Goal: Register for event/course

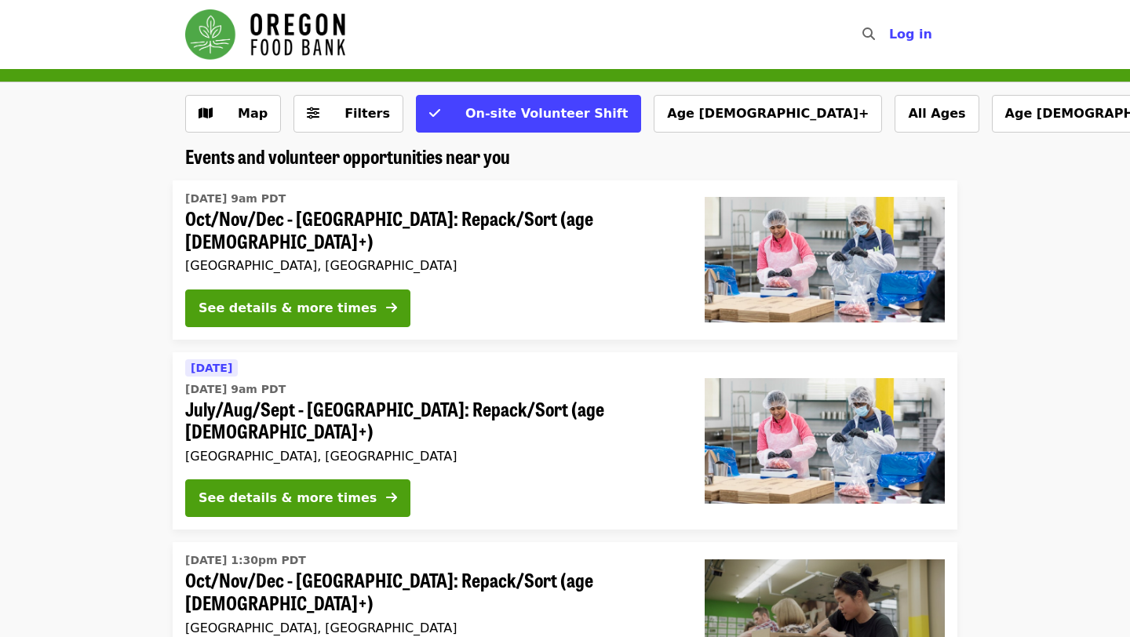
click at [113, 374] on li "[DATE] [DATE] 9am PDT July/Aug/Sept - [GEOGRAPHIC_DATA]: Repack/Sort (age [DEMO…" at bounding box center [565, 441] width 1130 height 178
click at [325, 489] on div "See details & more times" at bounding box center [288, 498] width 178 height 19
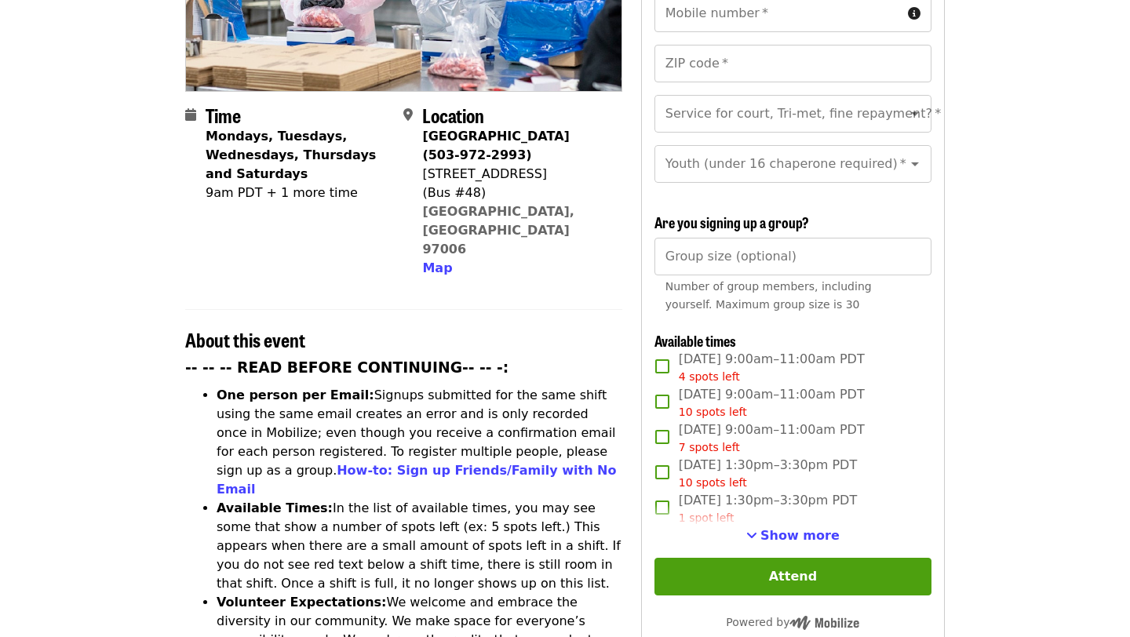
scroll to position [338, 0]
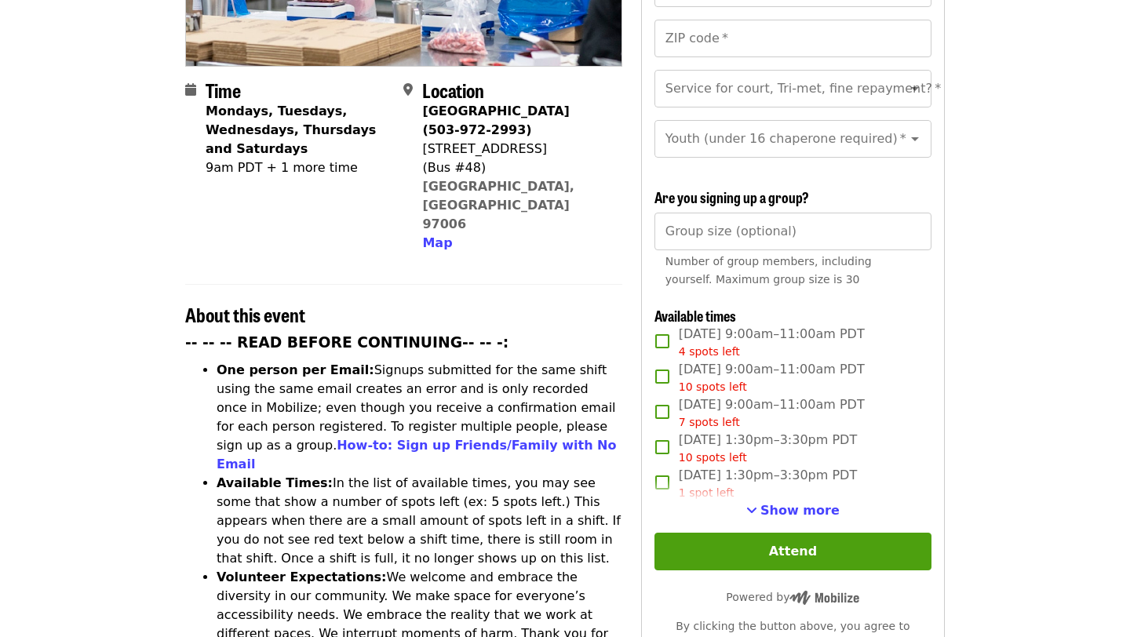
click at [126, 419] on article "July/Aug/Sept - Beaverton: Repack/Sort (age 10+) Highest Priority Volunteer Shi…" at bounding box center [565, 563] width 1130 height 1665
click at [113, 476] on article "July/Aug/Sept - Beaverton: Repack/Sort (age 10+) Highest Priority Volunteer Shi…" at bounding box center [565, 563] width 1130 height 1665
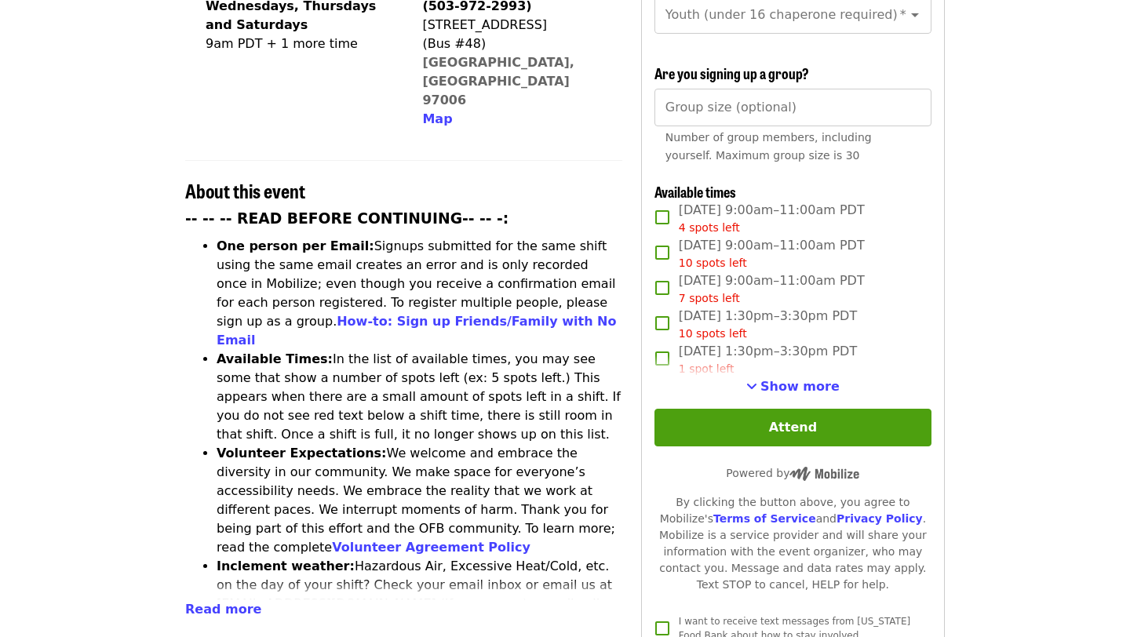
scroll to position [465, 0]
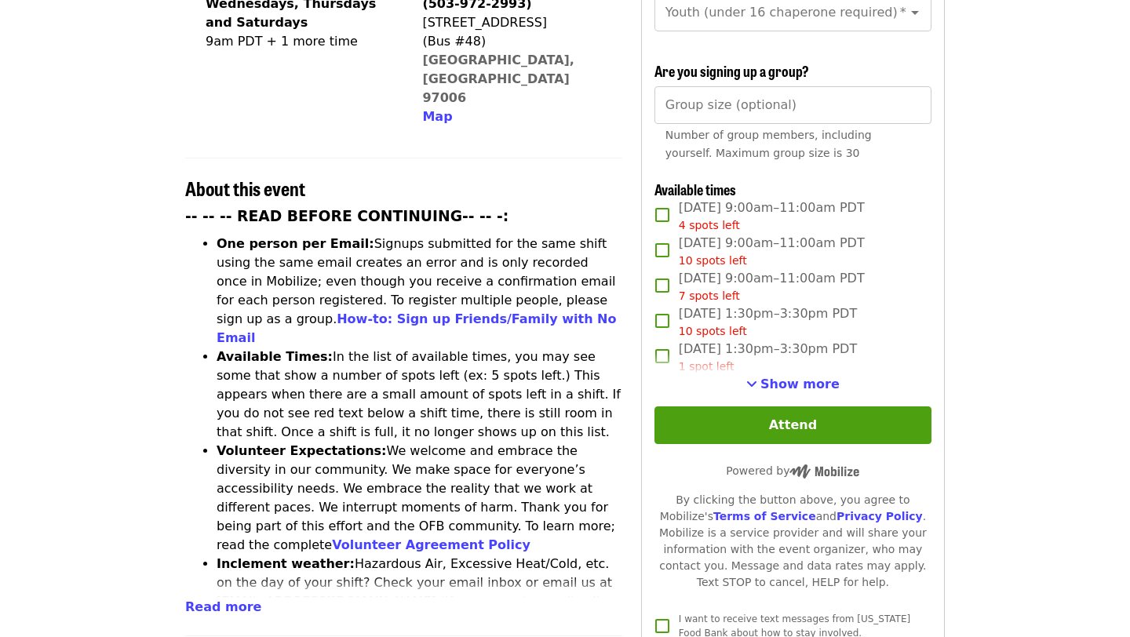
click at [137, 429] on article "July/Aug/Sept - Beaverton: Repack/Sort (age 10+) Highest Priority Volunteer Shi…" at bounding box center [565, 436] width 1130 height 1665
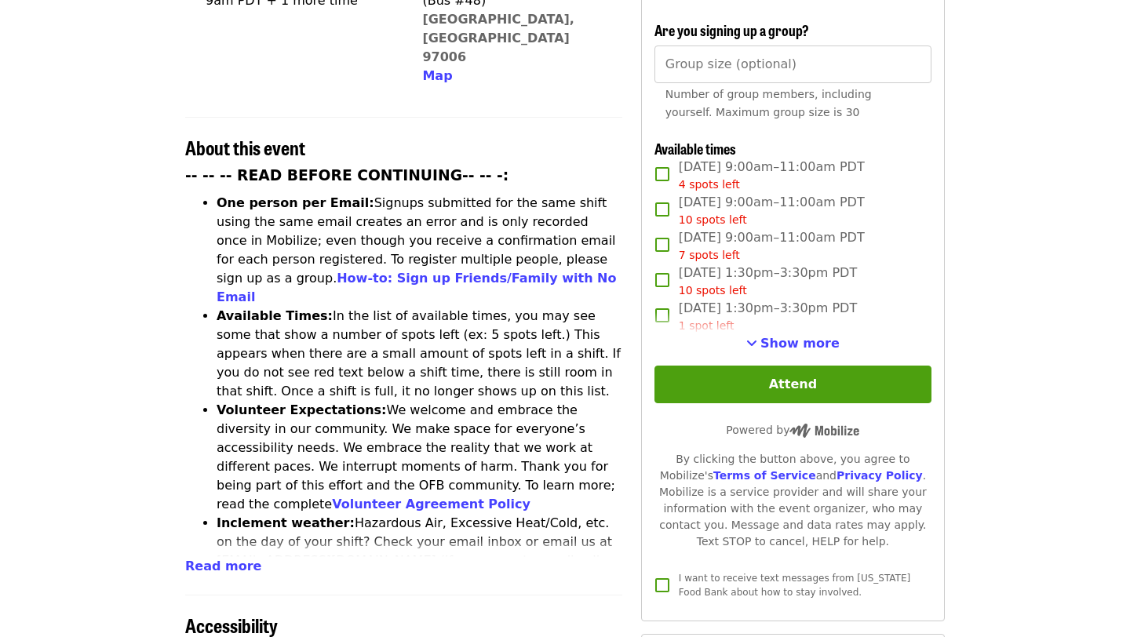
scroll to position [507, 0]
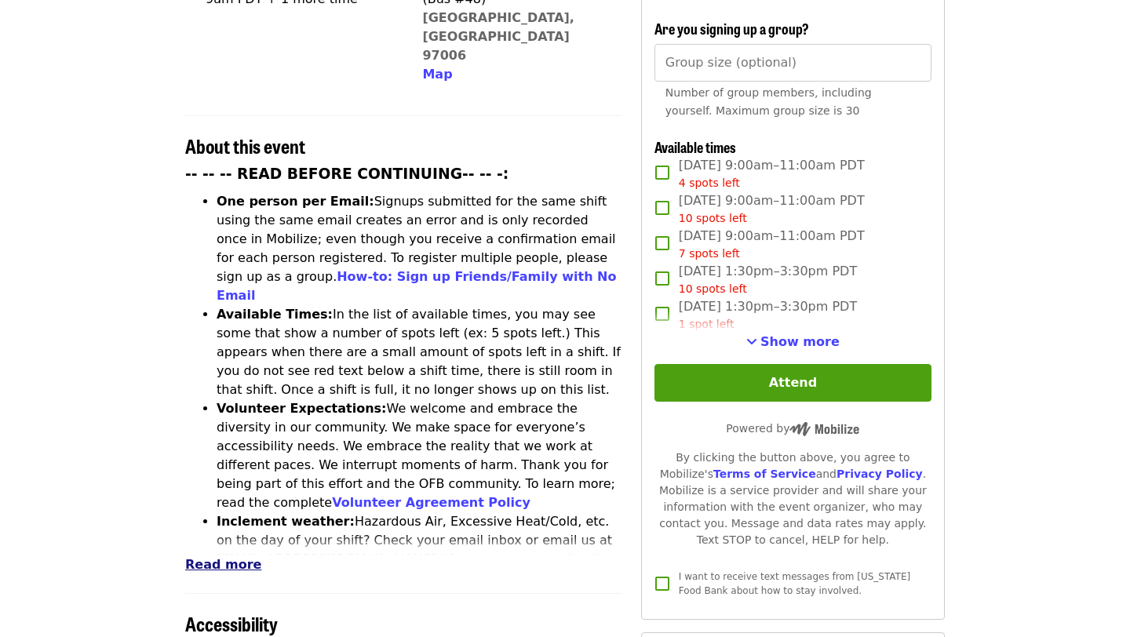
click at [234, 557] on span "Read more" at bounding box center [223, 564] width 76 height 15
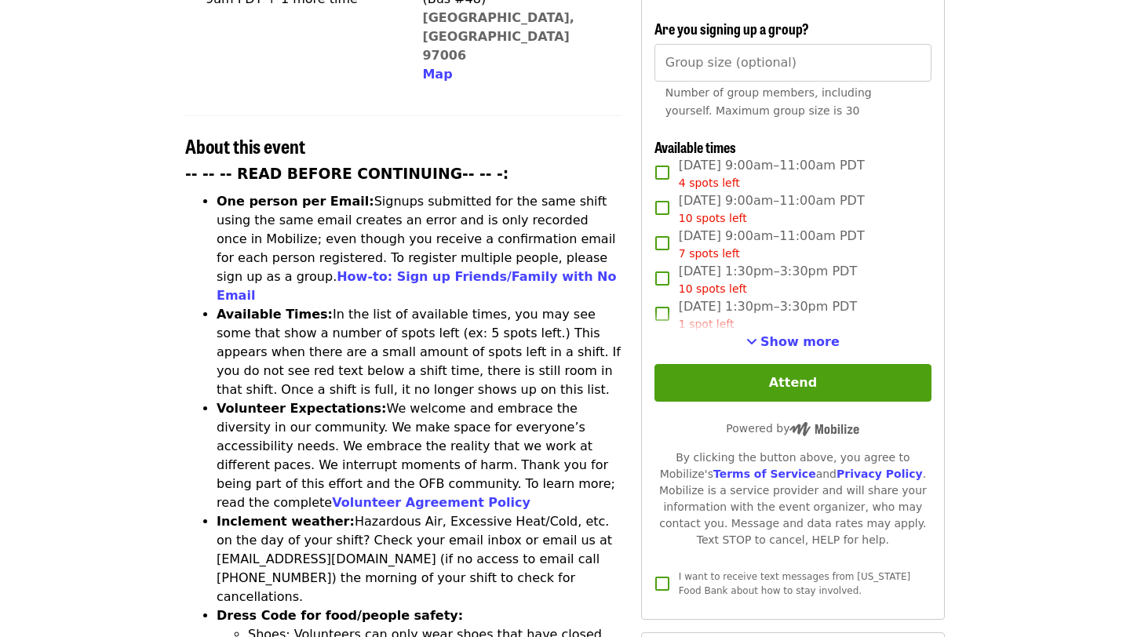
scroll to position [764, 0]
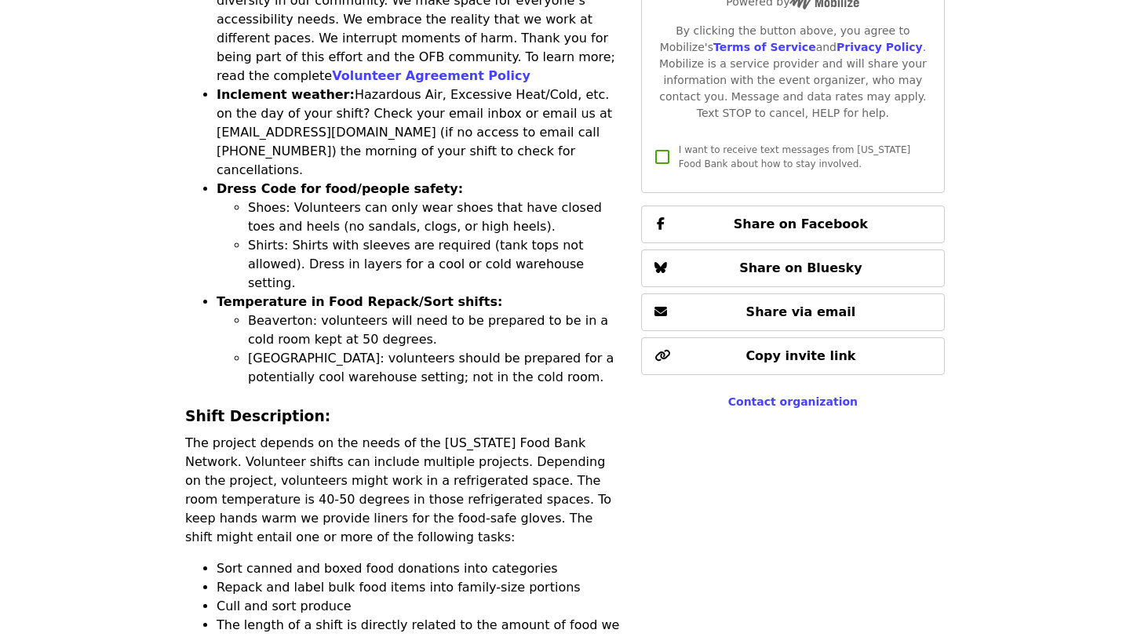
scroll to position [971, 0]
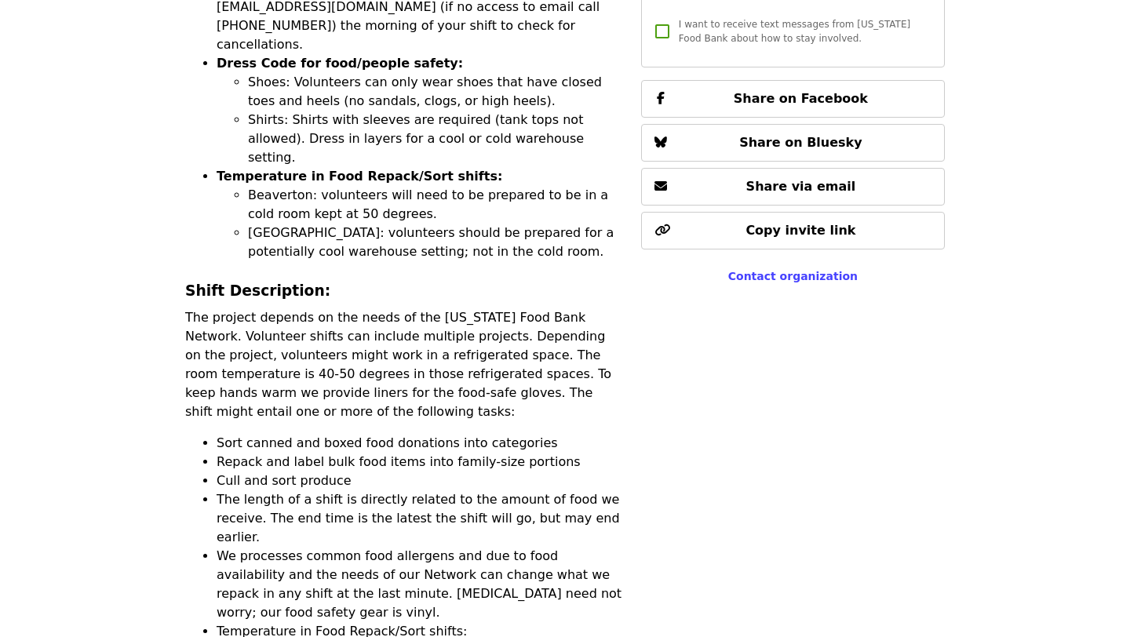
scroll to position [1070, 0]
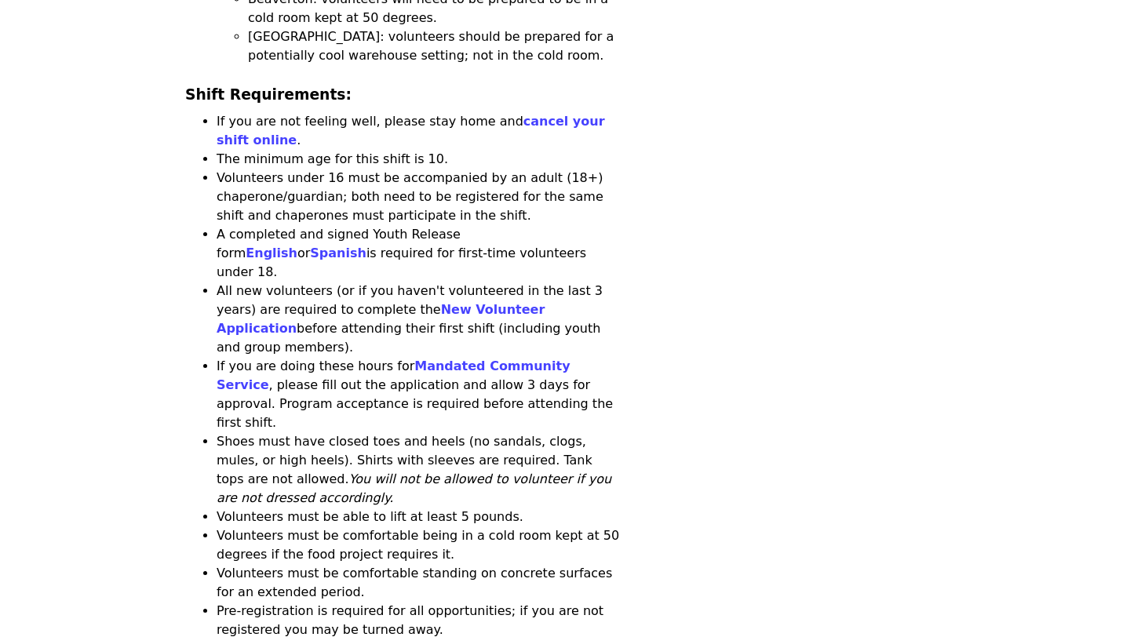
scroll to position [1720, 0]
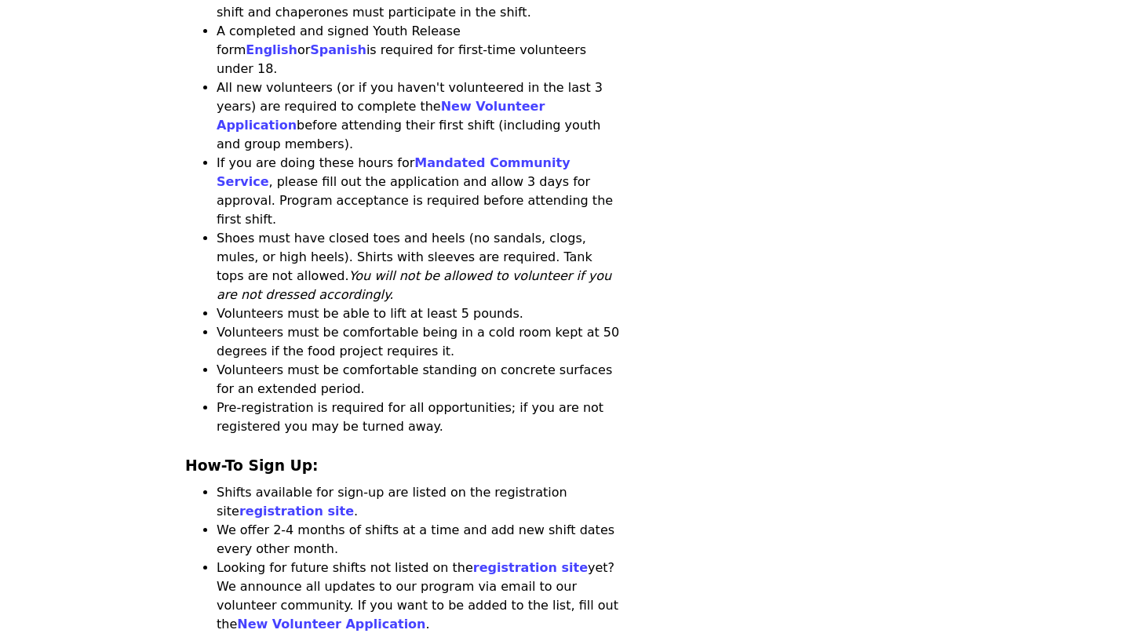
scroll to position [1916, 0]
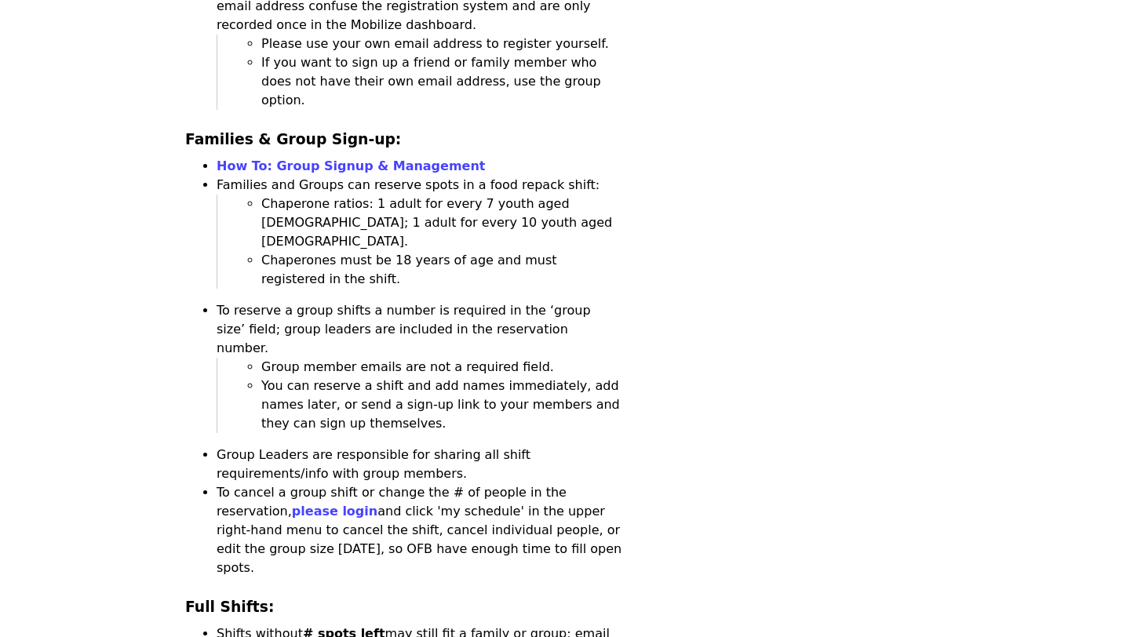
scroll to position [2601, 0]
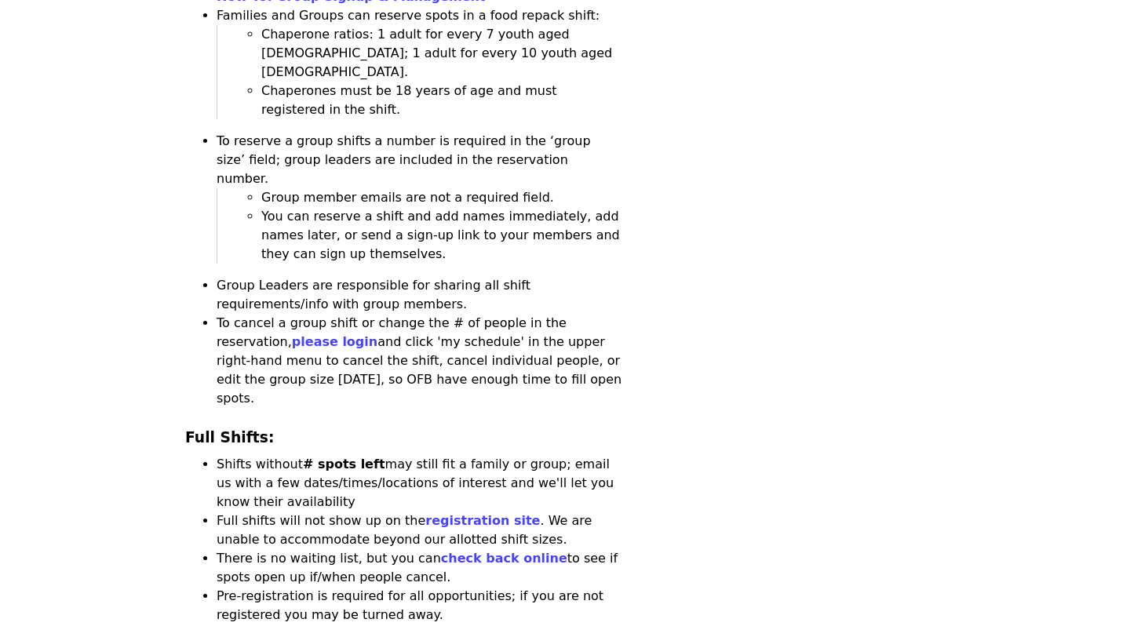
scroll to position [2807, 0]
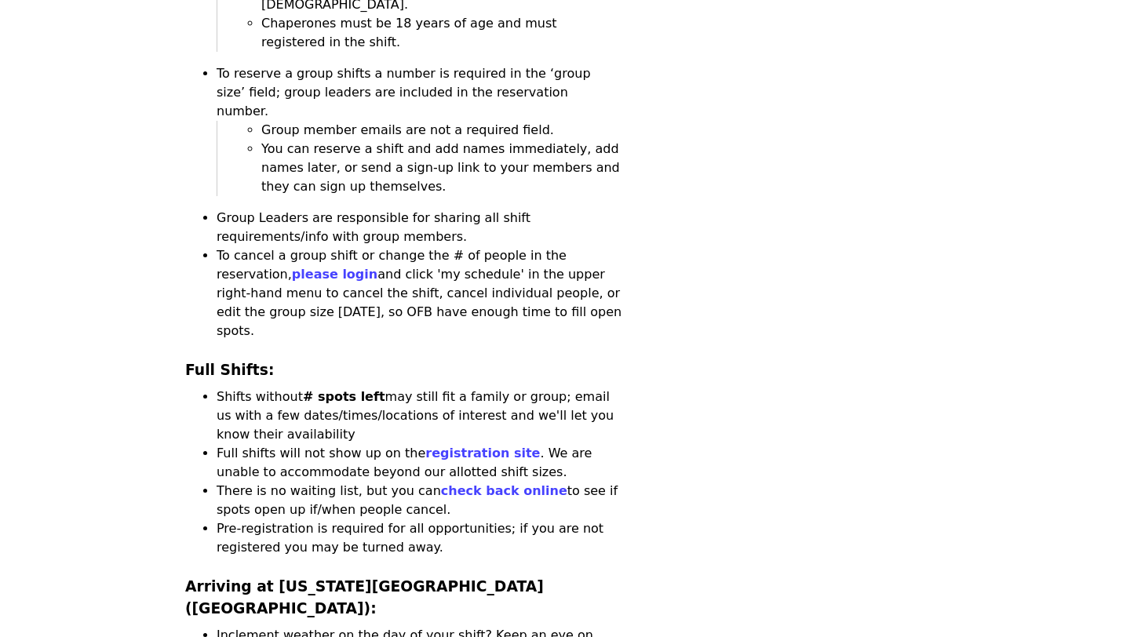
click at [136, 438] on article "July/Aug/Sept - Beaverton: Repack/Sort (age 10+) Highest Priority Volunteer Shi…" at bounding box center [565, 620] width 1130 height 6717
click at [138, 447] on article "July/Aug/Sept - Beaverton: Repack/Sort (age 10+) Highest Priority Volunteer Shi…" at bounding box center [565, 620] width 1130 height 6717
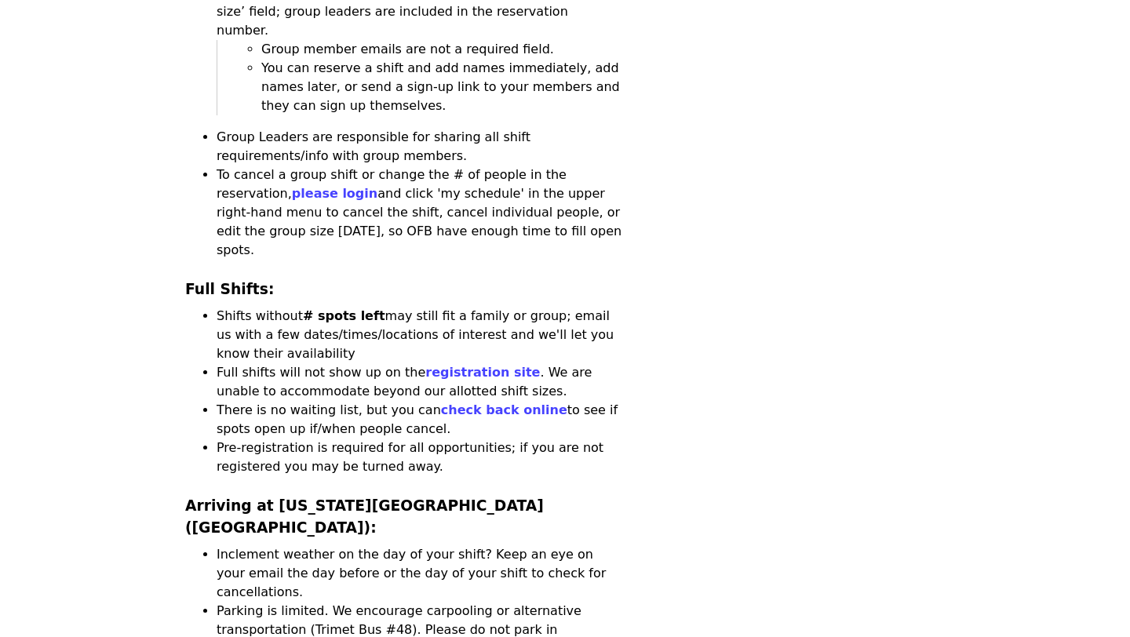
scroll to position [2891, 0]
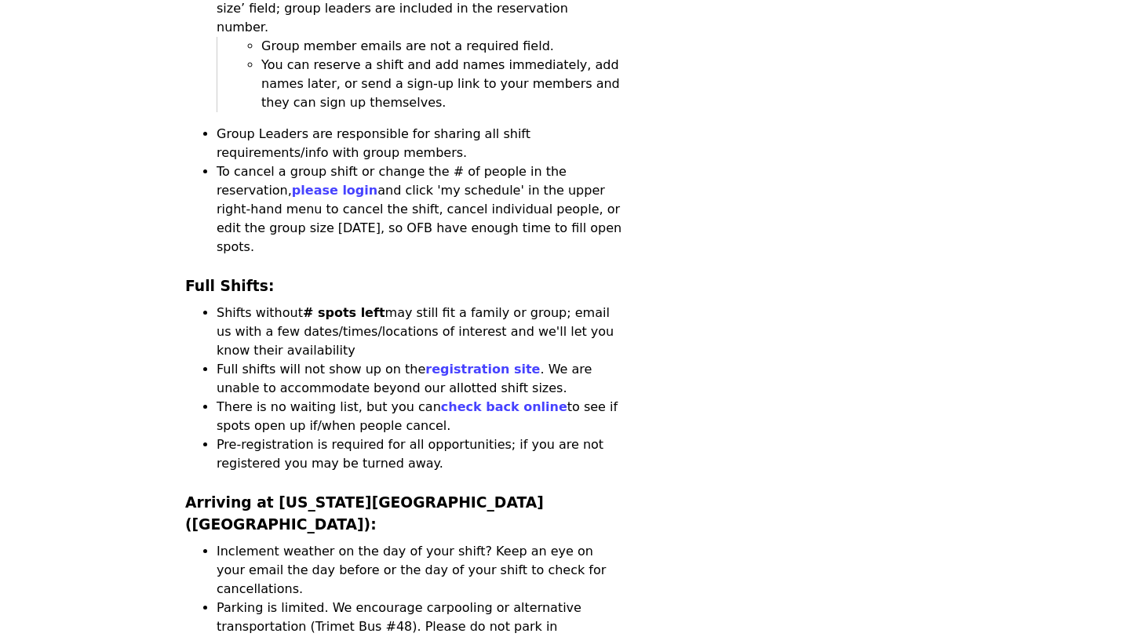
click at [138, 436] on article "July/Aug/Sept - Beaverton: Repack/Sort (age 10+) Highest Priority Volunteer Shi…" at bounding box center [565, 536] width 1130 height 6717
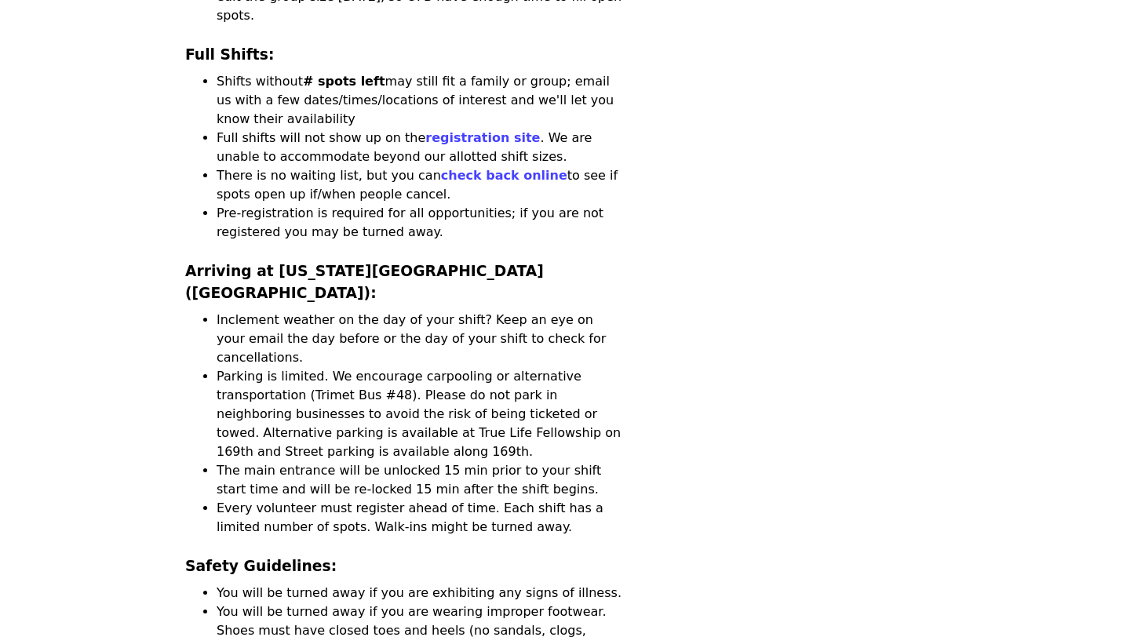
scroll to position [3148, 0]
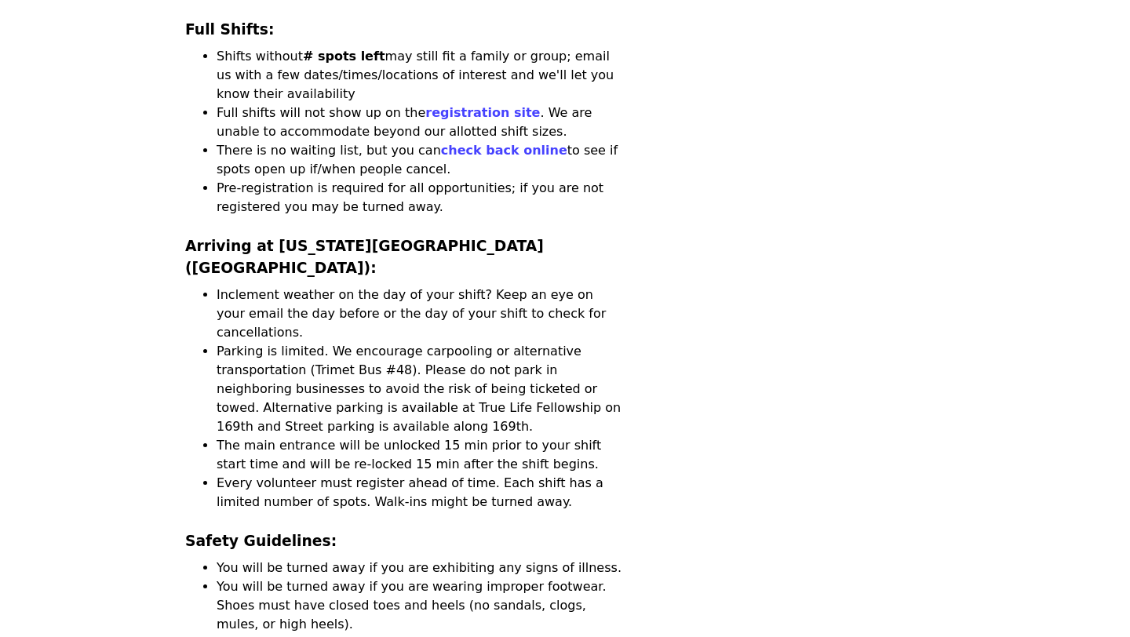
click at [107, 510] on article "July/Aug/Sept - Beaverton: Repack/Sort (age 10+) Highest Priority Volunteer Shi…" at bounding box center [565, 279] width 1130 height 6717
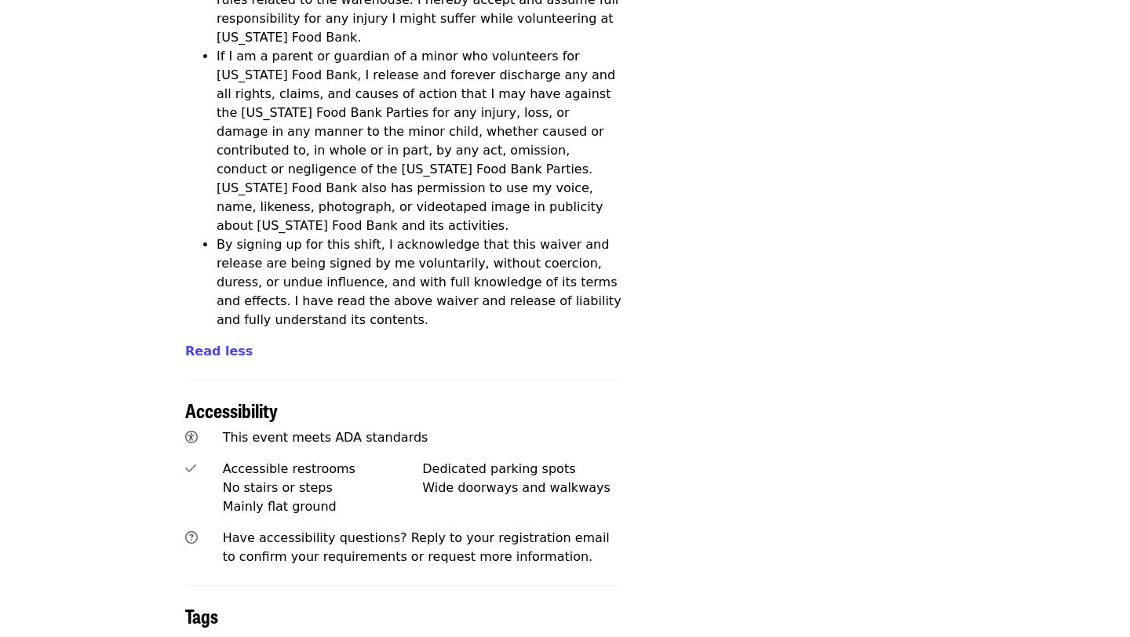
scroll to position [5655, 0]
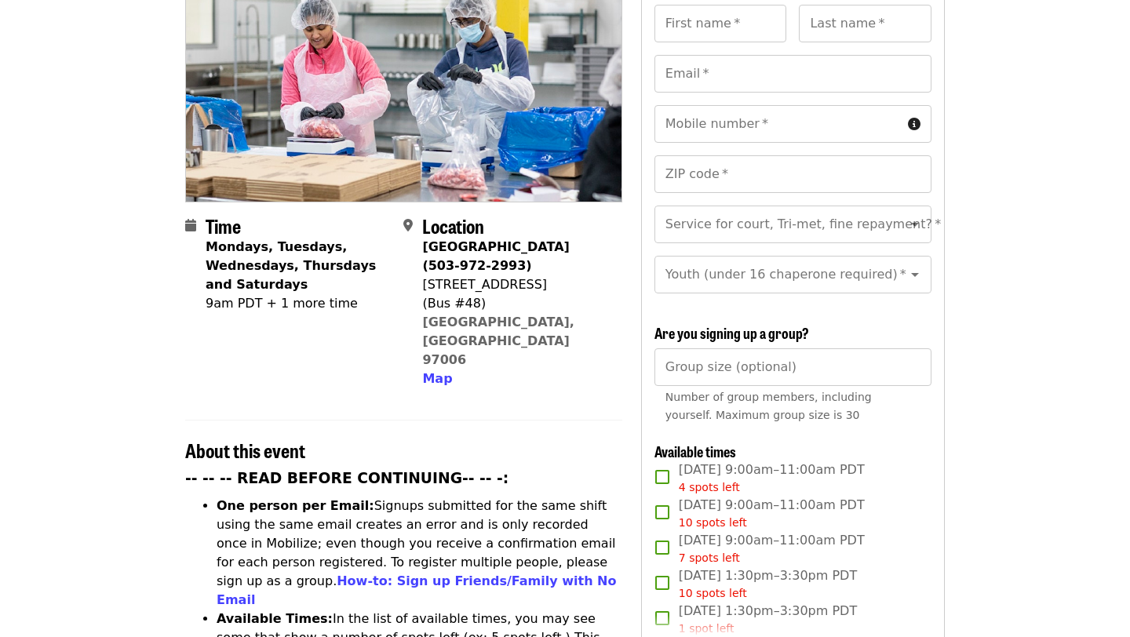
scroll to position [262, 0]
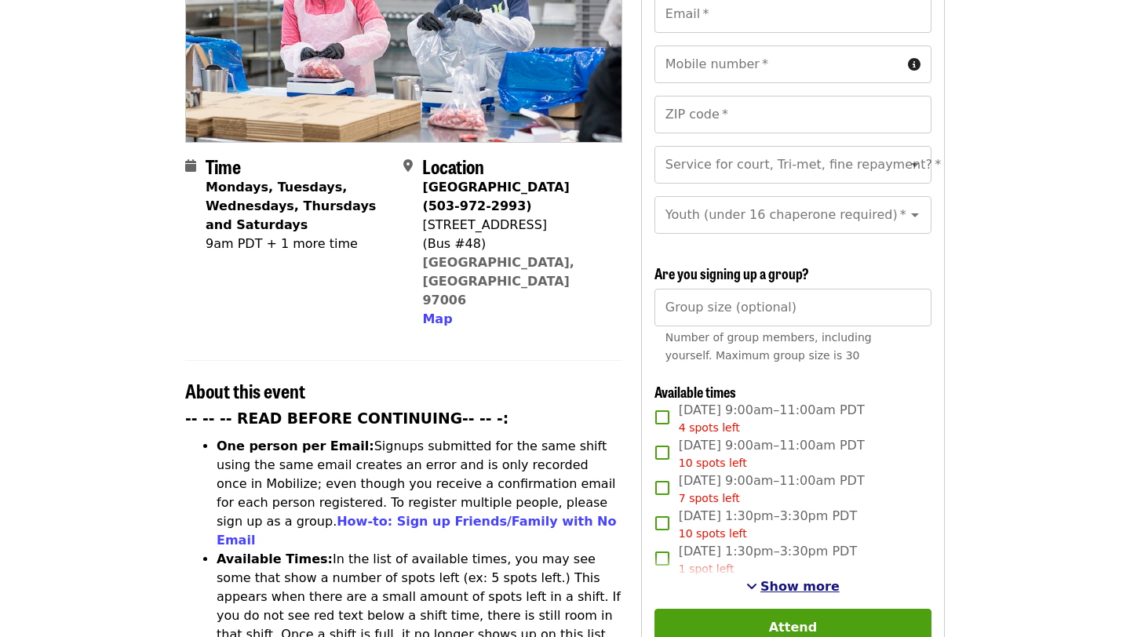
click at [797, 579] on span "Show more" at bounding box center [800, 586] width 79 height 15
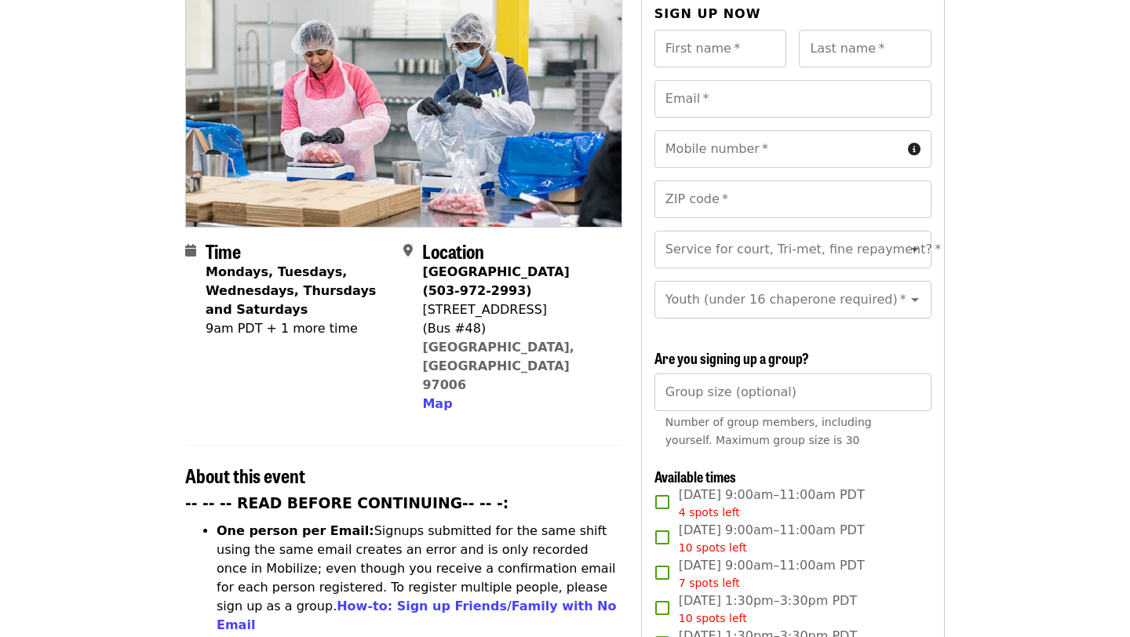
scroll to position [0, 0]
